Goal: Check status: Check status

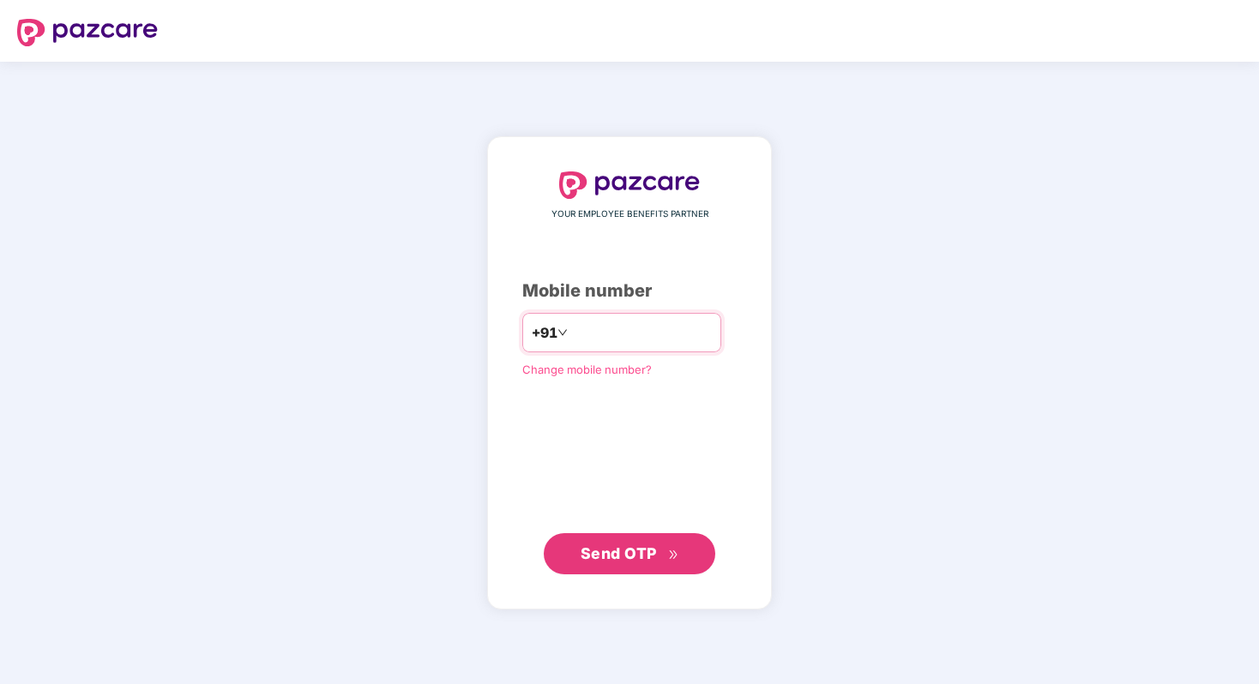
click at [599, 330] on input "number" at bounding box center [641, 332] width 141 height 27
type input "**********"
click at [607, 555] on span "Send OTP" at bounding box center [619, 553] width 76 height 18
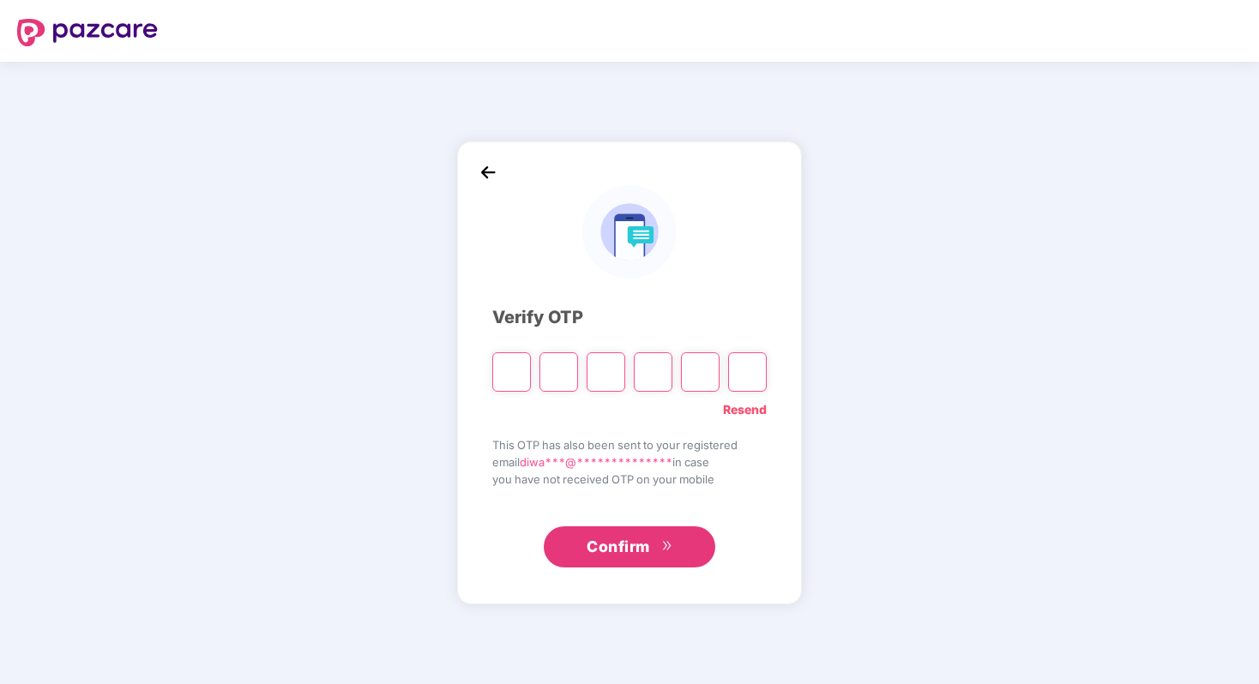
paste input "*"
type input "*"
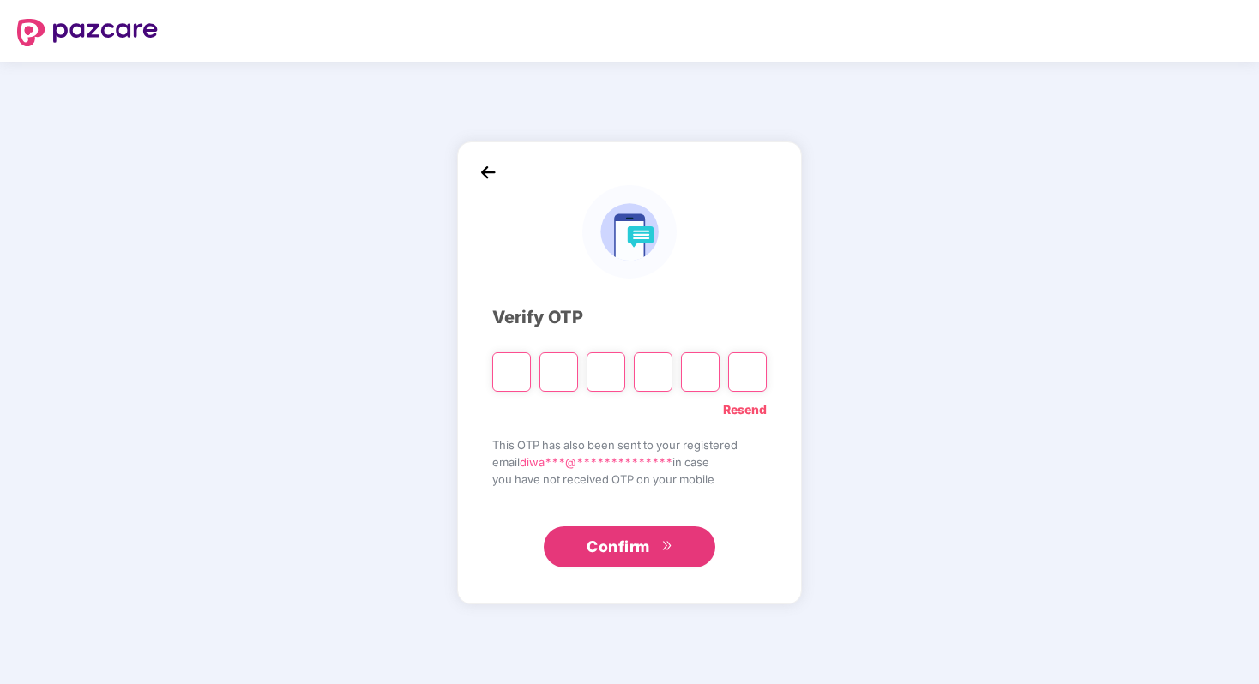
type input "*"
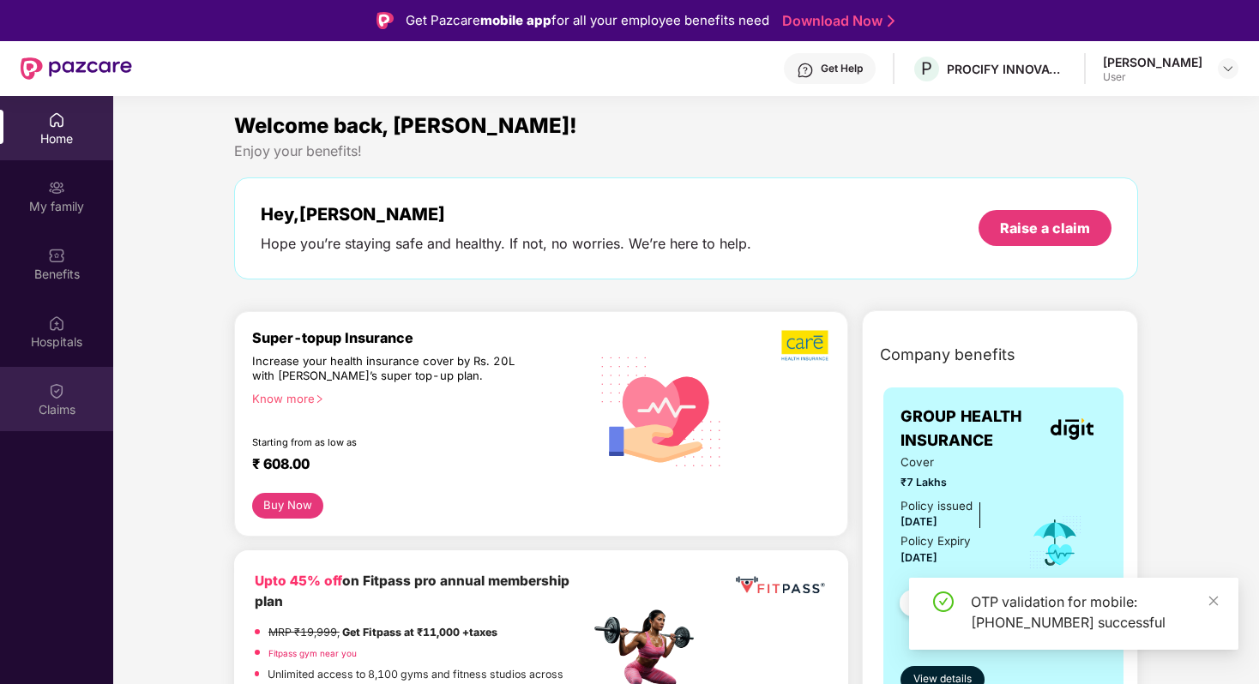
click at [60, 394] on img at bounding box center [56, 390] width 17 height 17
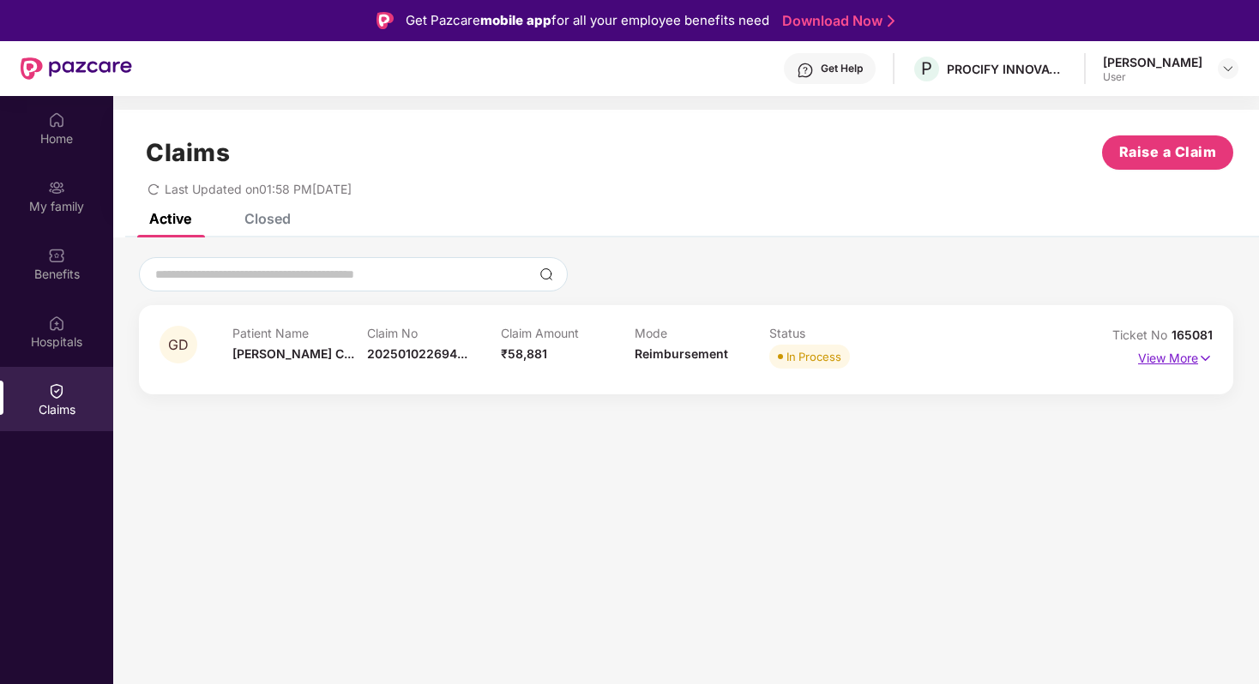
click at [1189, 354] on p "View More" at bounding box center [1175, 356] width 75 height 23
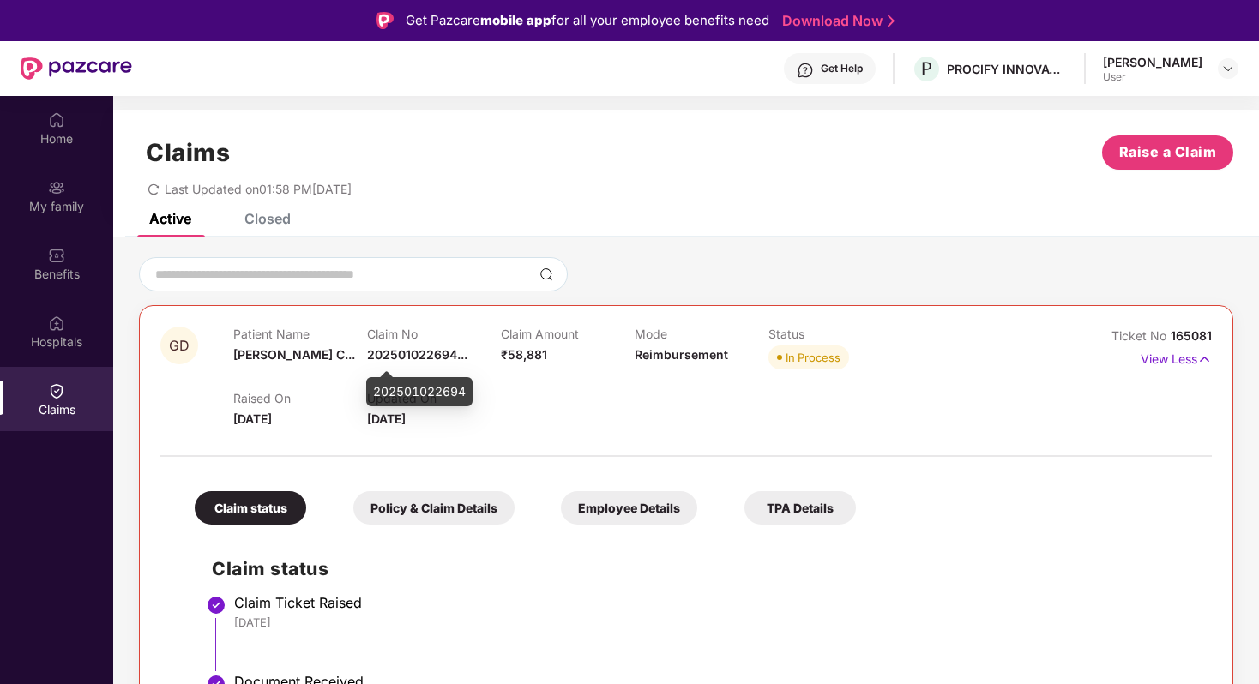
click at [443, 352] on span "202501022694..." at bounding box center [417, 354] width 100 height 15
click at [836, 75] on div "Get Help" at bounding box center [842, 69] width 42 height 14
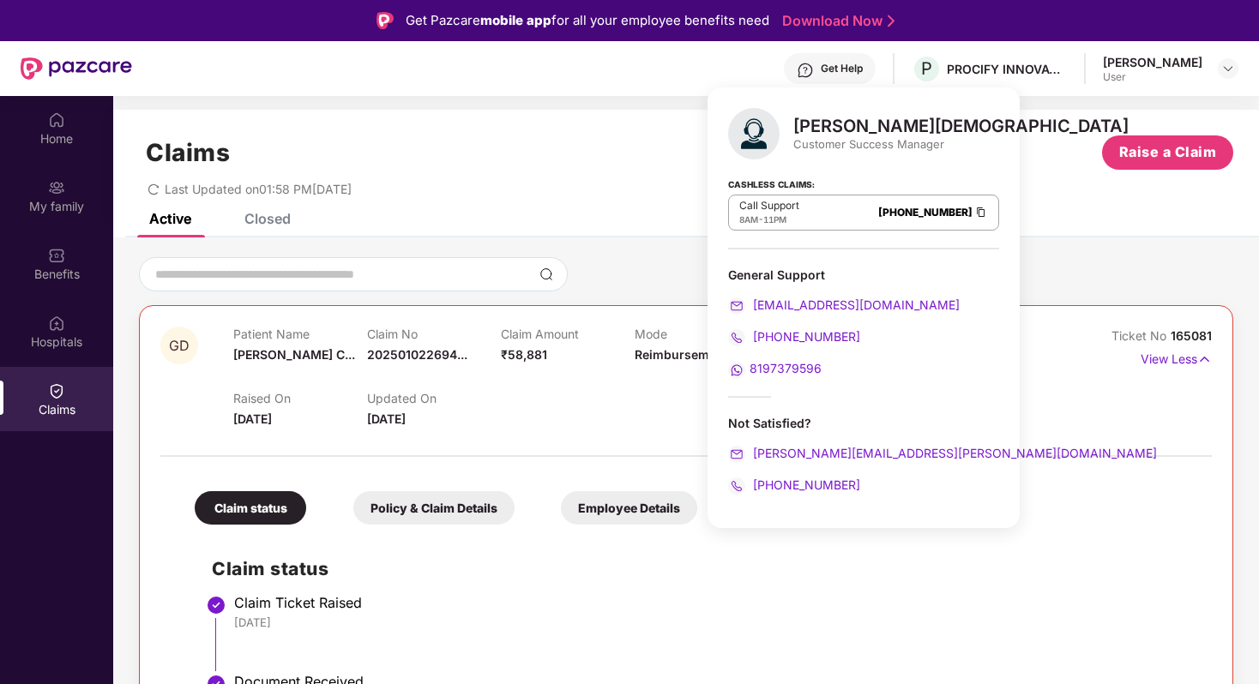
click at [602, 184] on div "Last Updated on 01:58 PM[DATE]" at bounding box center [686, 183] width 1094 height 27
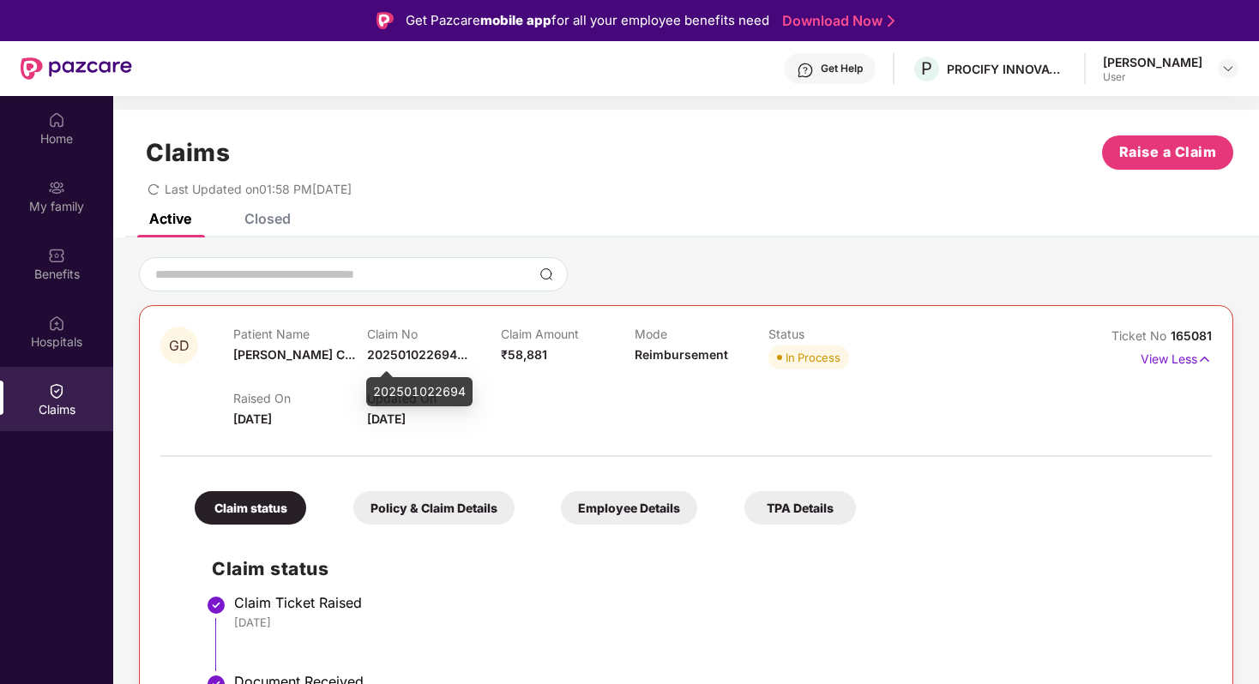
click at [417, 354] on span "202501022694..." at bounding box center [417, 354] width 100 height 15
